Goal: Information Seeking & Learning: Learn about a topic

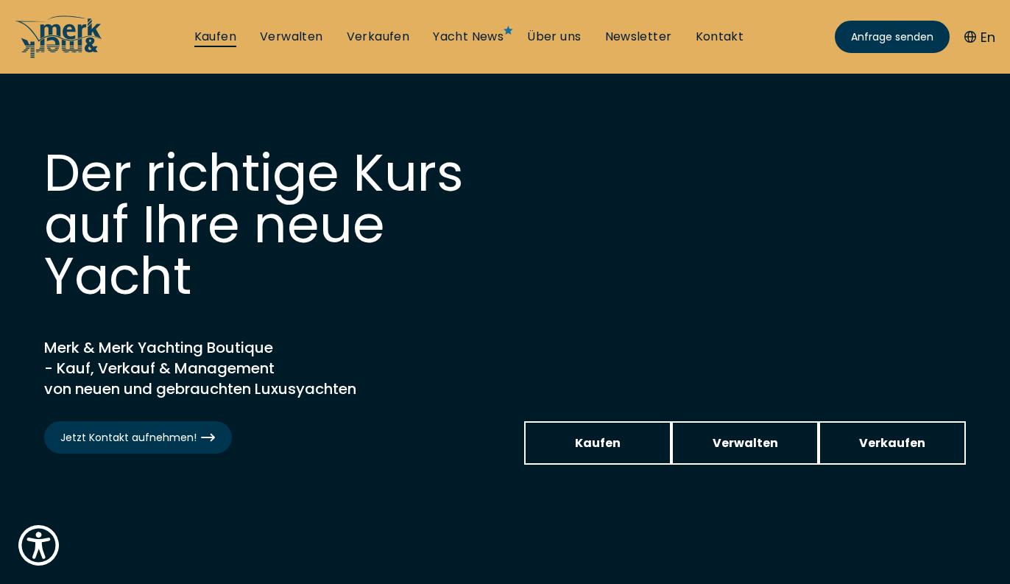
click at [196, 36] on link "Kaufen" at bounding box center [215, 37] width 42 height 16
click at [208, 38] on link "Kaufen" at bounding box center [215, 37] width 42 height 16
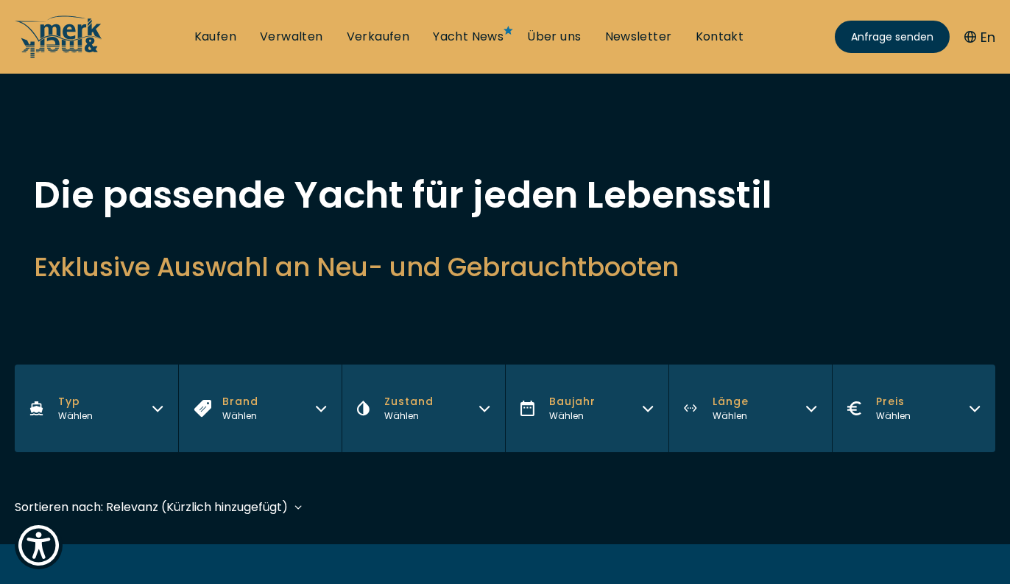
scroll to position [384, 0]
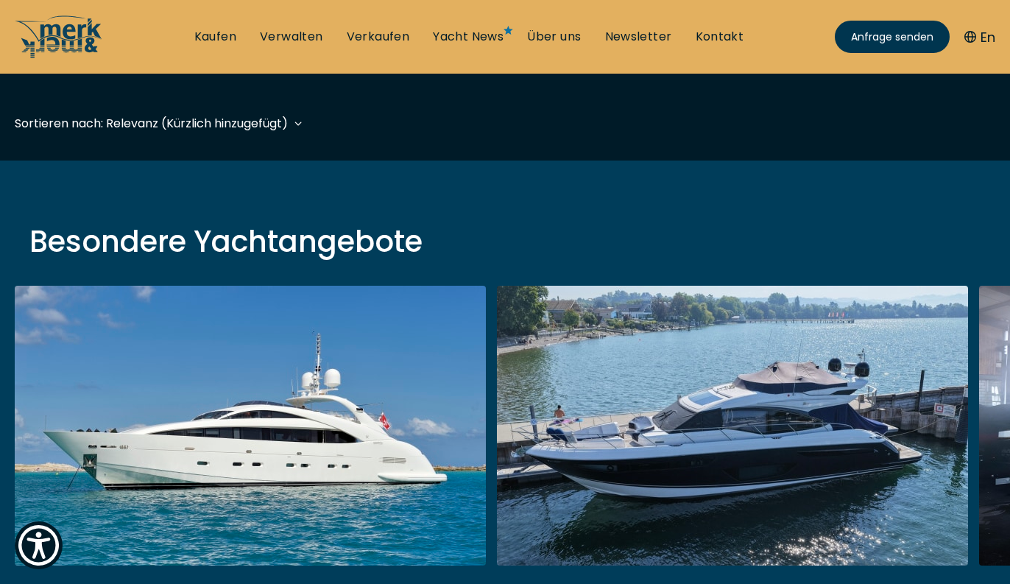
click at [375, 423] on link at bounding box center [250, 482] width 471 height 392
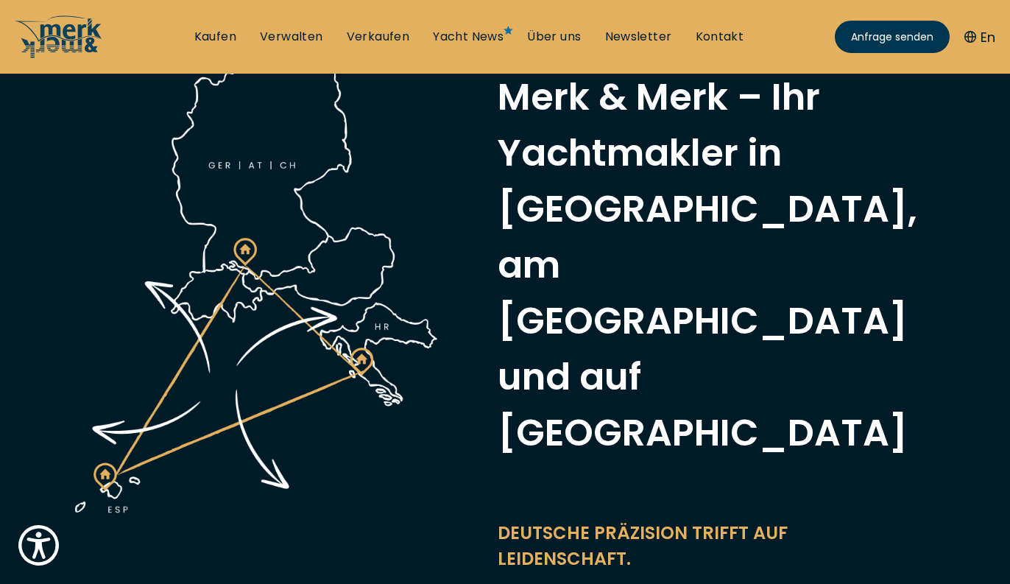
scroll to position [258, 0]
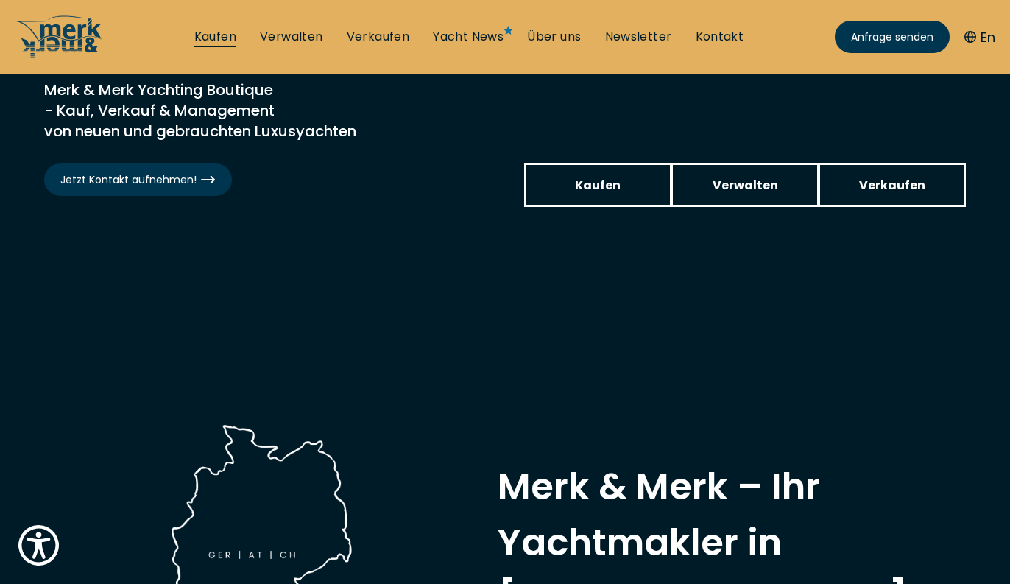
click at [224, 38] on link "Kaufen" at bounding box center [215, 37] width 42 height 16
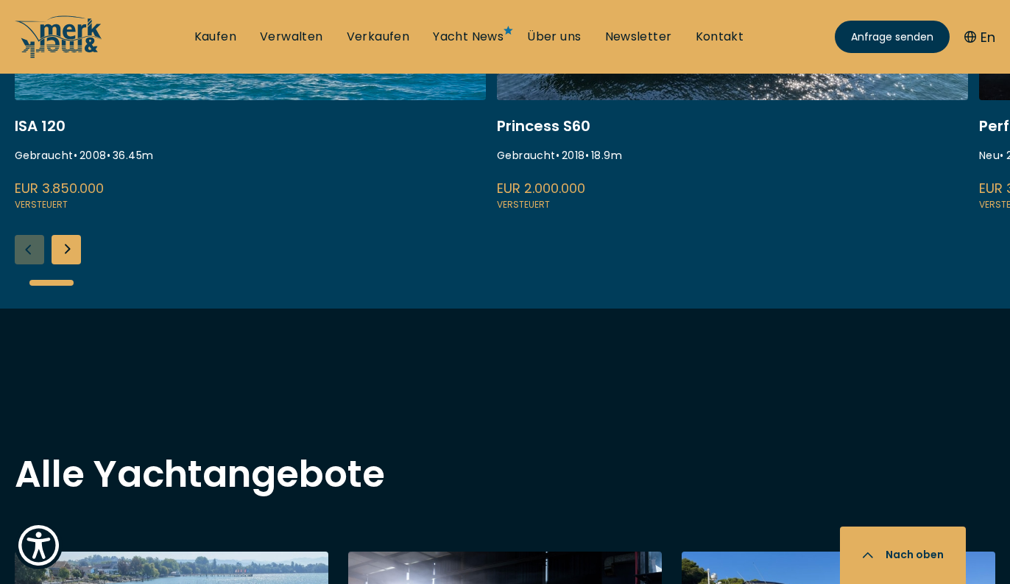
scroll to position [526, 0]
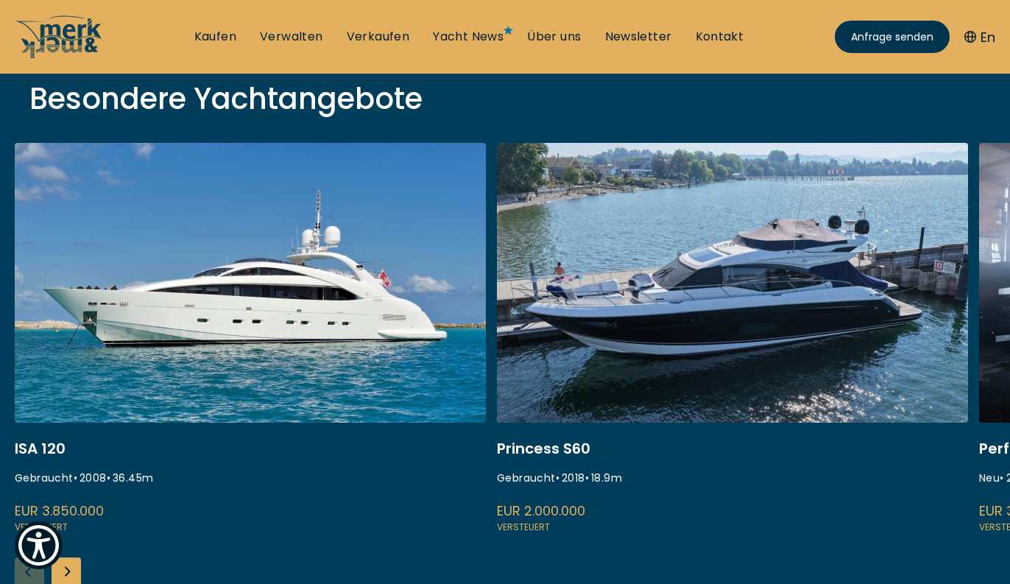
click at [629, 272] on link at bounding box center [732, 339] width 471 height 392
click at [598, 376] on link at bounding box center [732, 339] width 471 height 392
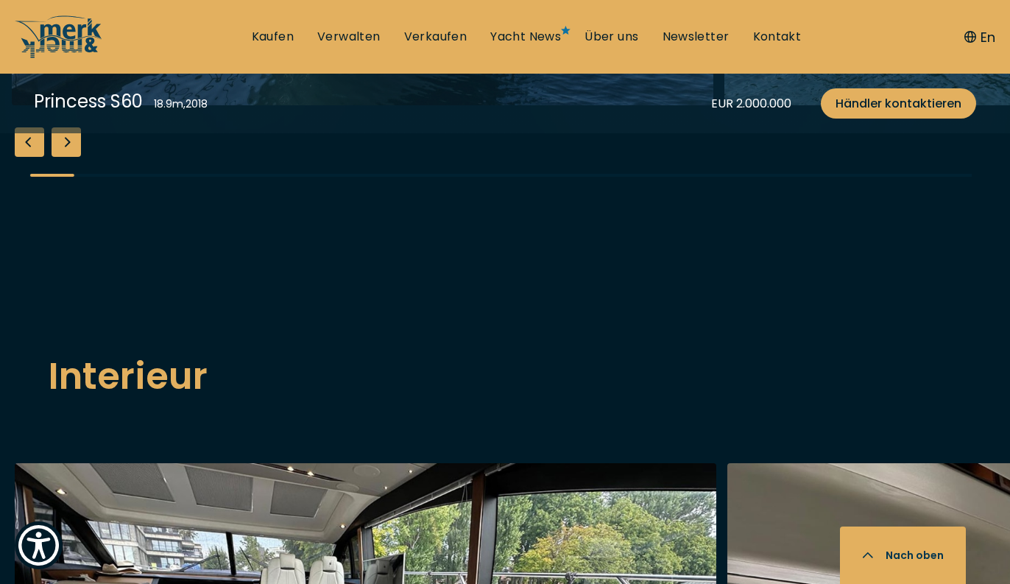
scroll to position [1878, 0]
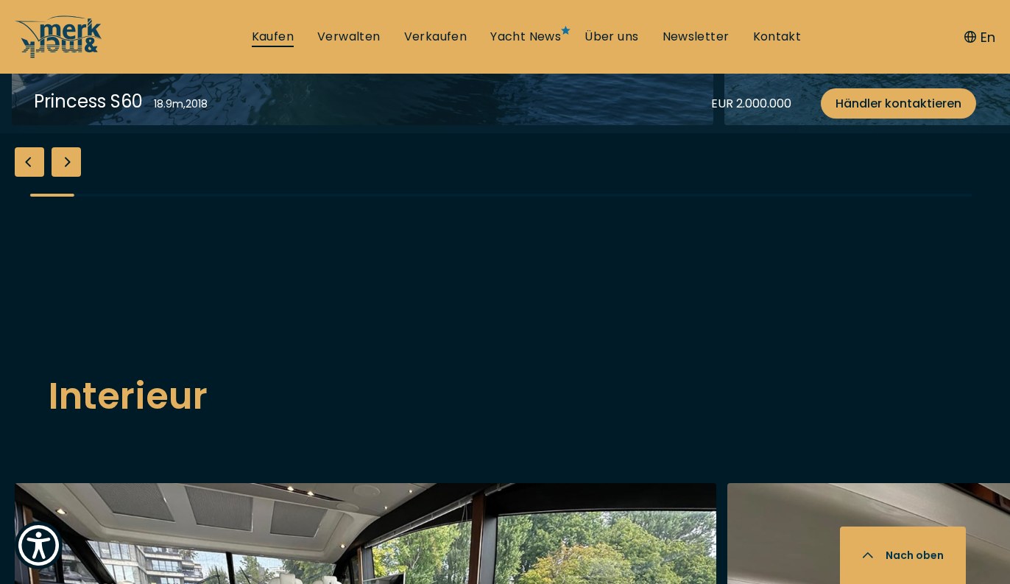
click at [292, 35] on link "Kaufen" at bounding box center [273, 37] width 42 height 16
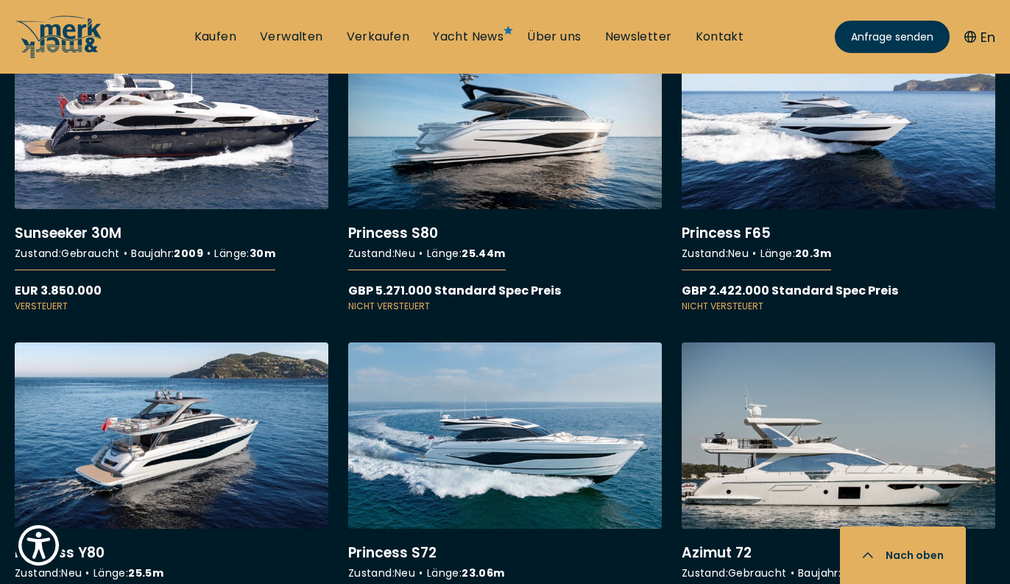
scroll to position [8135, 0]
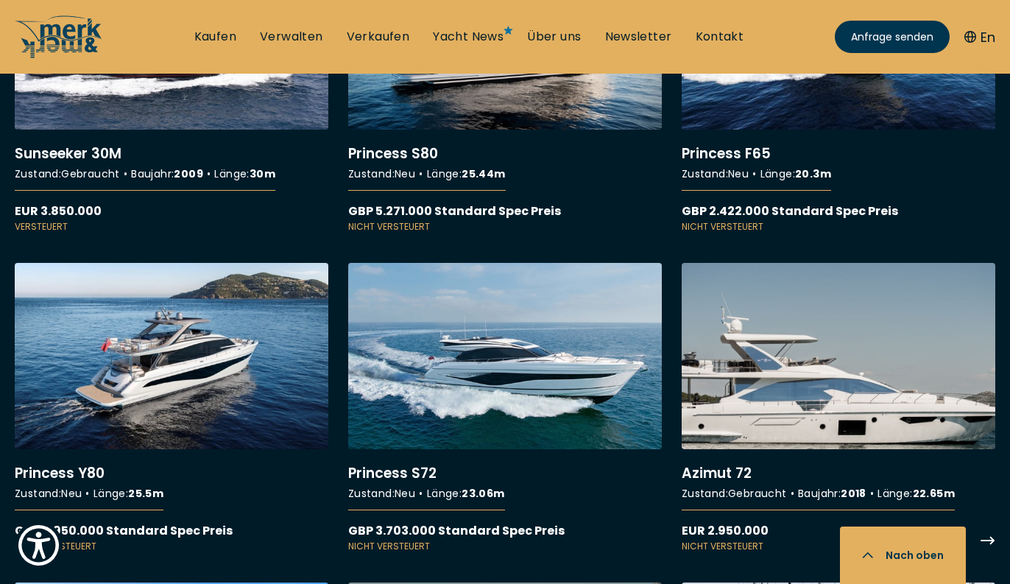
click at [772, 370] on link "More details about Azimut 72" at bounding box center [839, 408] width 314 height 290
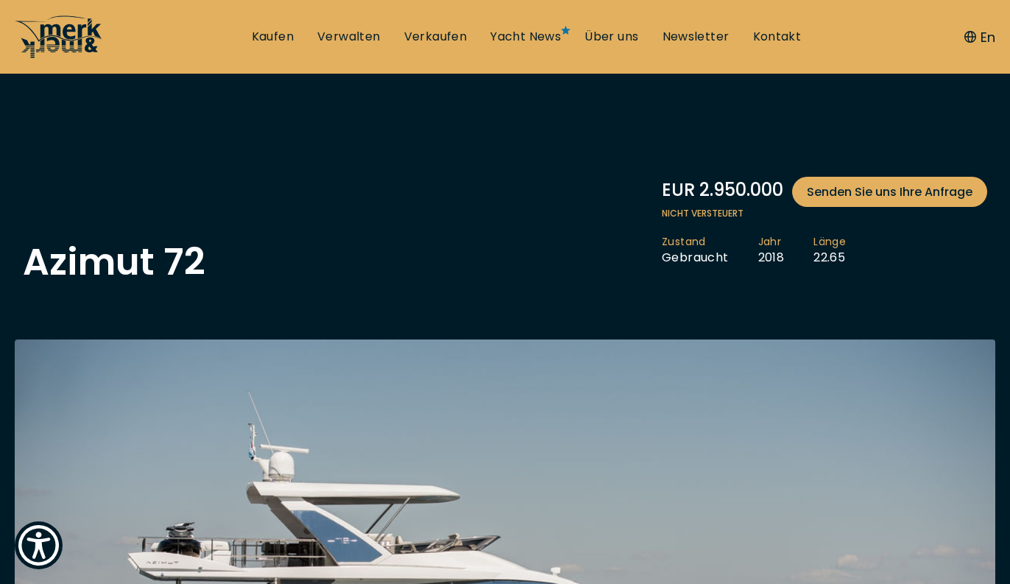
click at [91, 29] on icon at bounding box center [70, 37] width 61 height 29
